Goal: Task Accomplishment & Management: Use online tool/utility

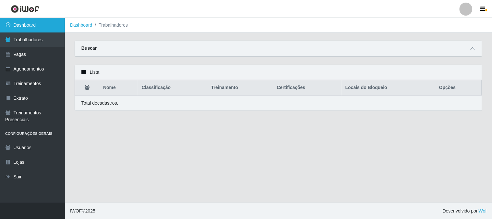
click at [42, 22] on link "Dashboard" at bounding box center [32, 25] width 65 height 15
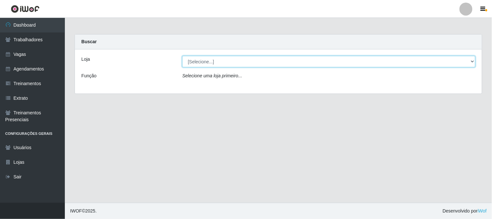
click at [241, 62] on select "[Selecione...] Sapore D'italia" at bounding box center [328, 61] width 293 height 11
select select "266"
click at [182, 56] on select "[Selecione...] Sapore D'italia" at bounding box center [328, 61] width 293 height 11
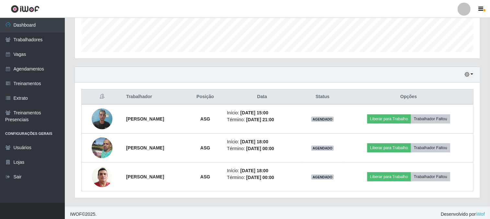
scroll to position [183, 0]
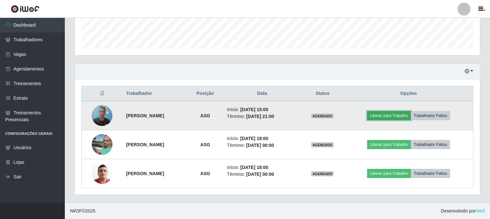
click at [390, 115] on button "Liberar para Trabalho" at bounding box center [389, 115] width 44 height 9
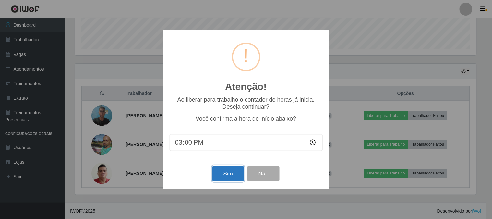
click at [222, 172] on button "Sim" at bounding box center [227, 173] width 31 height 15
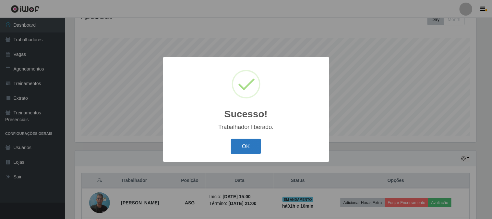
click at [246, 143] on button "OK" at bounding box center [246, 145] width 30 height 15
click at [246, 143] on div "Sucesso! × Trabalhador liberado. OK Cancel" at bounding box center [246, 109] width 166 height 105
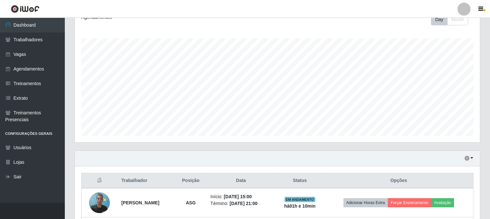
scroll to position [183, 0]
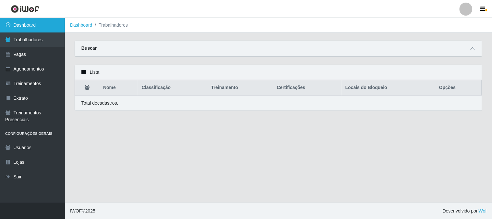
click at [35, 24] on link "Dashboard" at bounding box center [32, 25] width 65 height 15
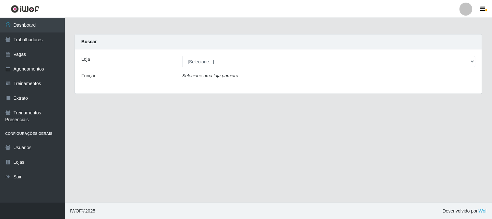
drag, startPoint x: 265, startPoint y: 68, endPoint x: 261, endPoint y: 76, distance: 8.9
click at [265, 67] on div "Loja [Selecione...] Sapore D'italia Função Selecione uma loja primeiro..." at bounding box center [278, 71] width 407 height 44
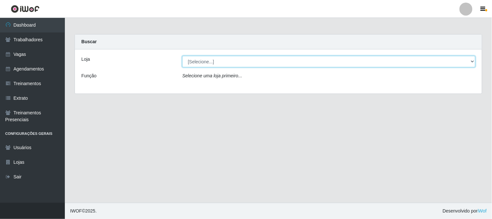
drag, startPoint x: 258, startPoint y: 63, endPoint x: 258, endPoint y: 66, distance: 3.9
click at [258, 63] on select "[Selecione...] Sapore D'italia" at bounding box center [328, 61] width 293 height 11
select select "266"
click at [182, 56] on select "[Selecione...] Sapore D'italia" at bounding box center [328, 61] width 293 height 11
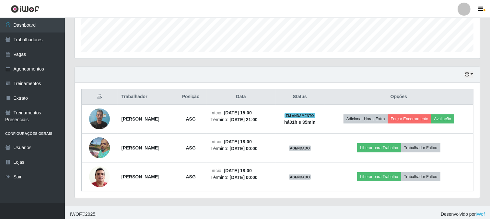
scroll to position [183, 0]
